Goal: Book appointment/travel/reservation

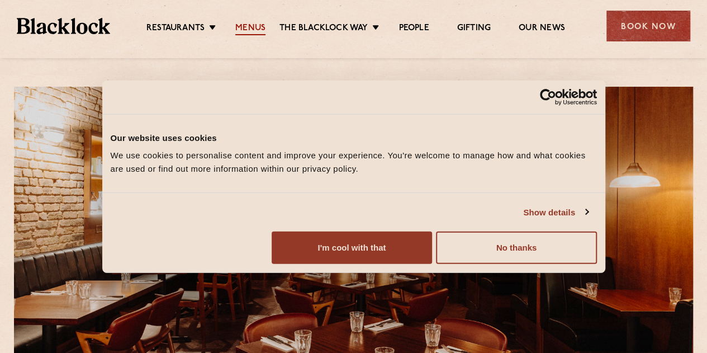
click at [246, 27] on link "Menus" at bounding box center [250, 29] width 30 height 12
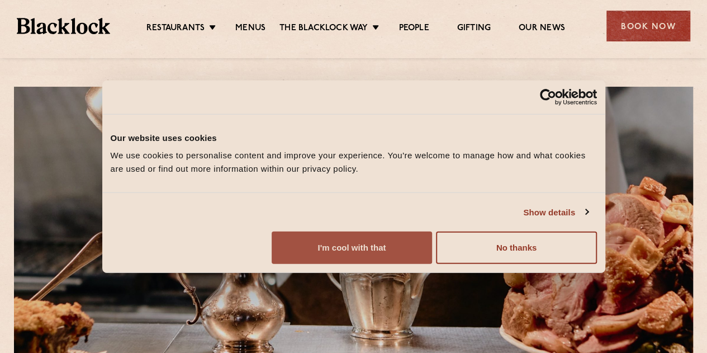
click at [432, 264] on button "I'm cool with that" at bounding box center [352, 247] width 160 height 32
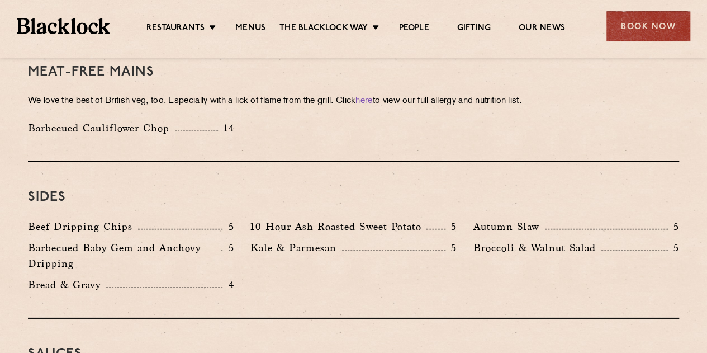
scroll to position [674, 0]
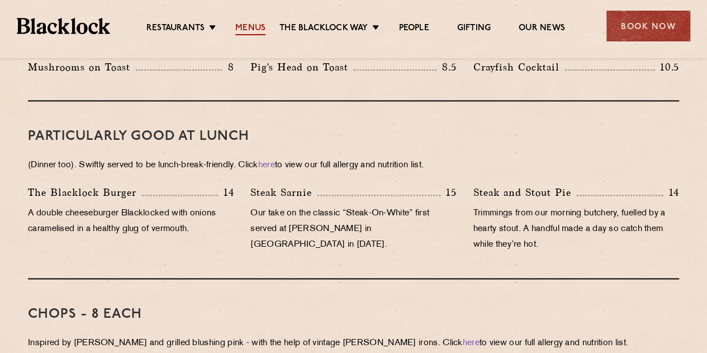
click at [241, 32] on link "Menus" at bounding box center [250, 29] width 30 height 12
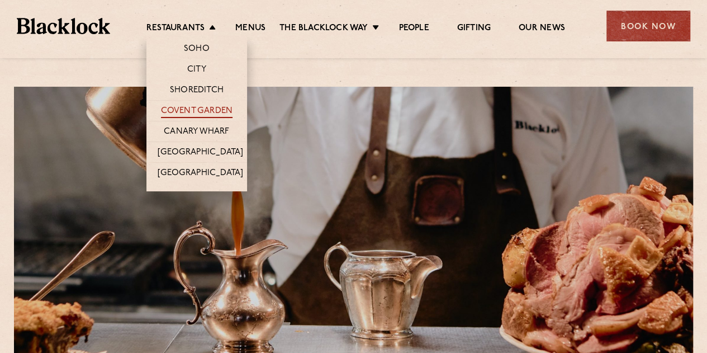
click at [199, 106] on link "Covent Garden" at bounding box center [197, 112] width 72 height 12
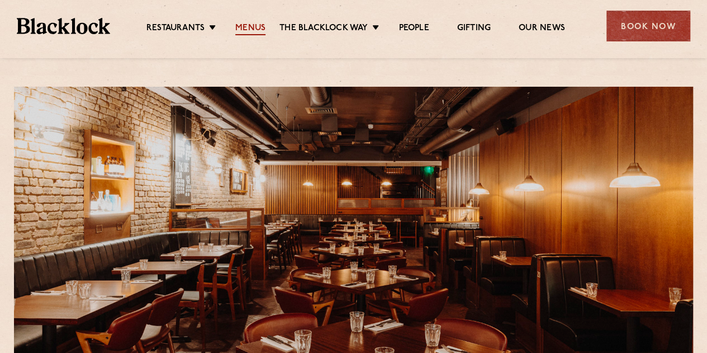
click at [249, 31] on link "Menus" at bounding box center [250, 29] width 30 height 12
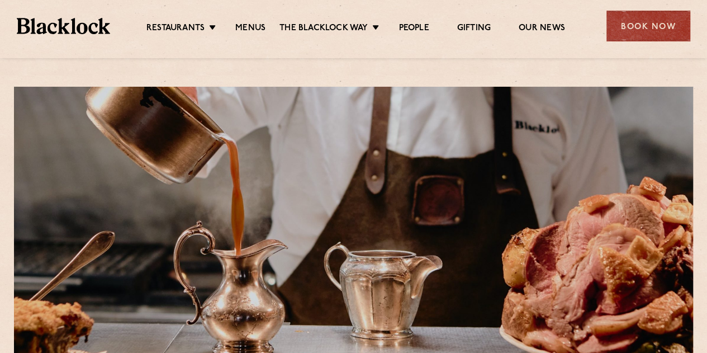
click at [72, 32] on img at bounding box center [63, 26] width 93 height 16
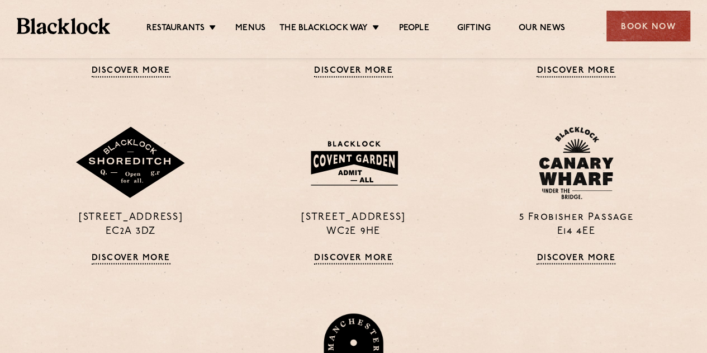
scroll to position [946, 0]
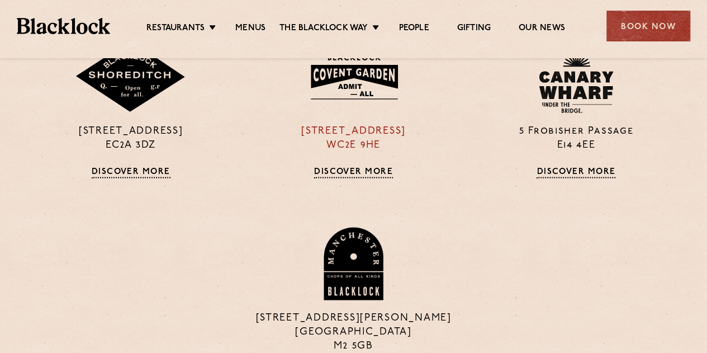
click at [375, 162] on div "16a Bedford Street WC2E 9HE Discover More" at bounding box center [353, 108] width 222 height 137
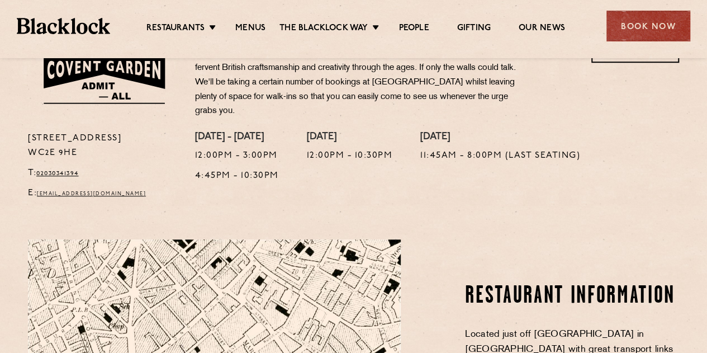
scroll to position [405, 0]
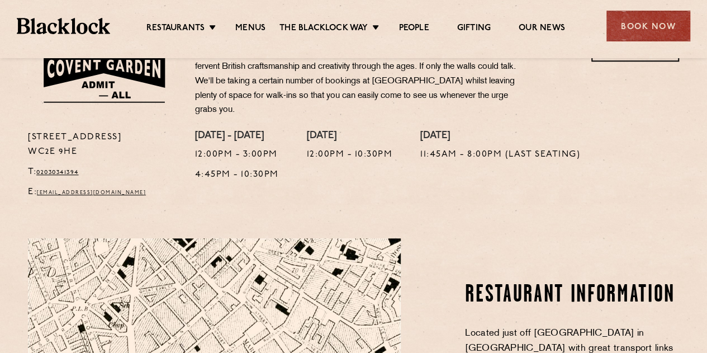
click at [242, 35] on div "Restaurants Soho City Shoreditch Covent Garden Canary Wharf Manchester Birmingh…" at bounding box center [353, 25] width 707 height 50
click at [243, 31] on link "Menus" at bounding box center [250, 29] width 30 height 12
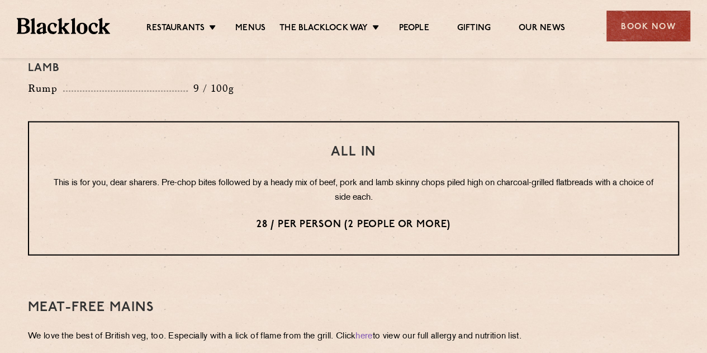
scroll to position [1377, 0]
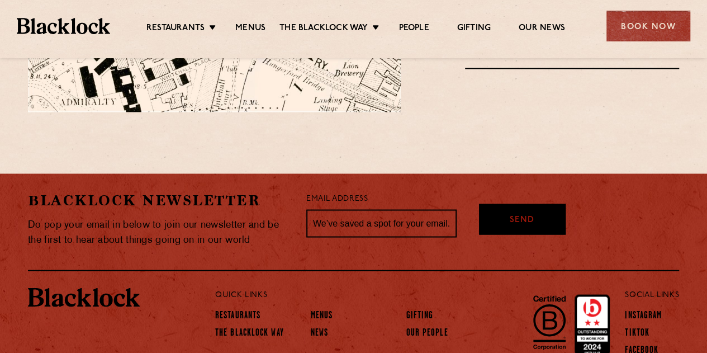
scroll to position [980, 0]
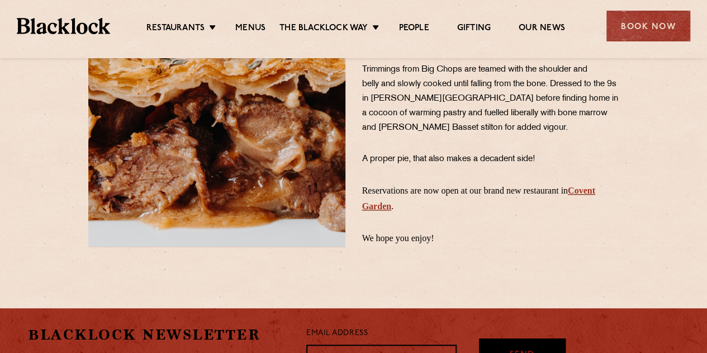
scroll to position [124, 0]
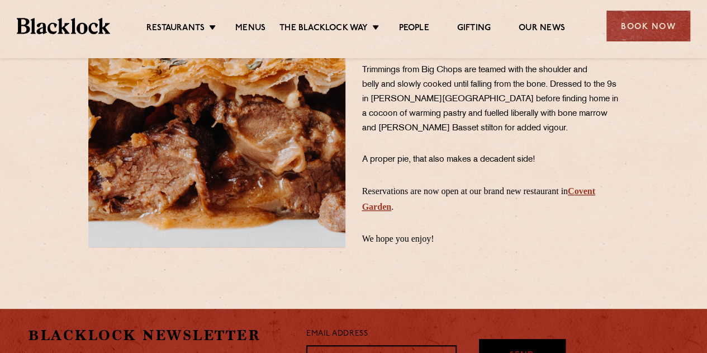
click at [406, 197] on link "Covent Garden" at bounding box center [478, 198] width 233 height 25
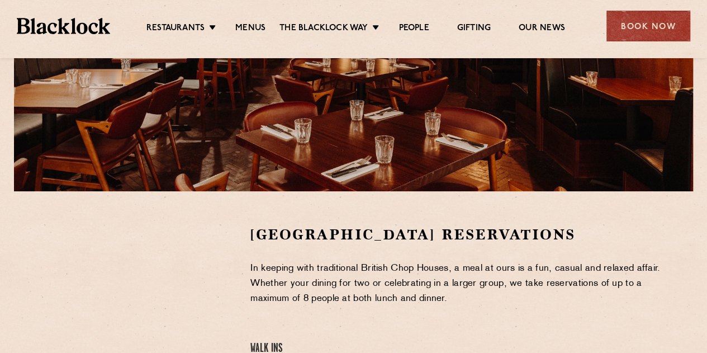
scroll to position [216, 0]
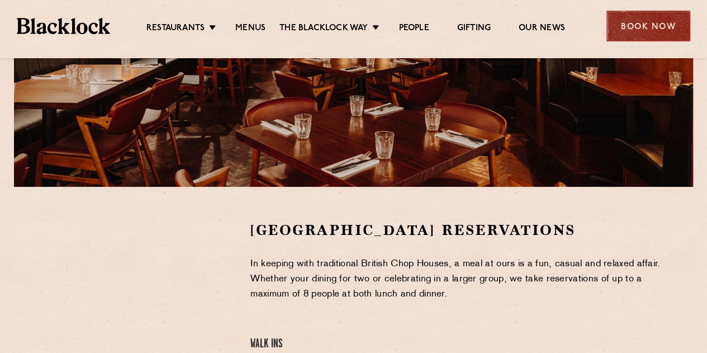
click at [628, 18] on div "Book Now" at bounding box center [648, 26] width 84 height 31
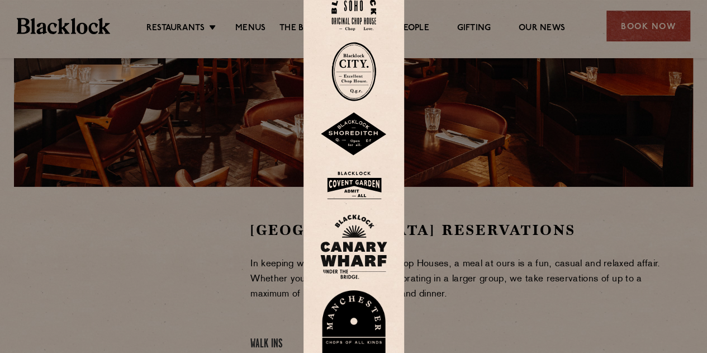
click at [362, 187] on img at bounding box center [353, 185] width 67 height 36
